Goal: Navigation & Orientation: Find specific page/section

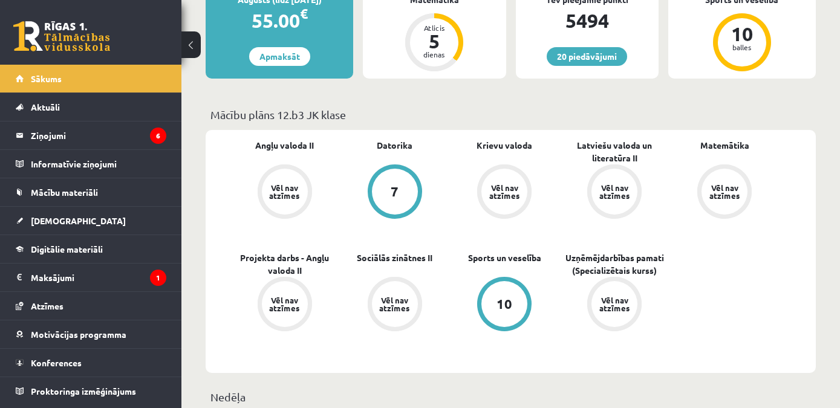
scroll to position [196, 0]
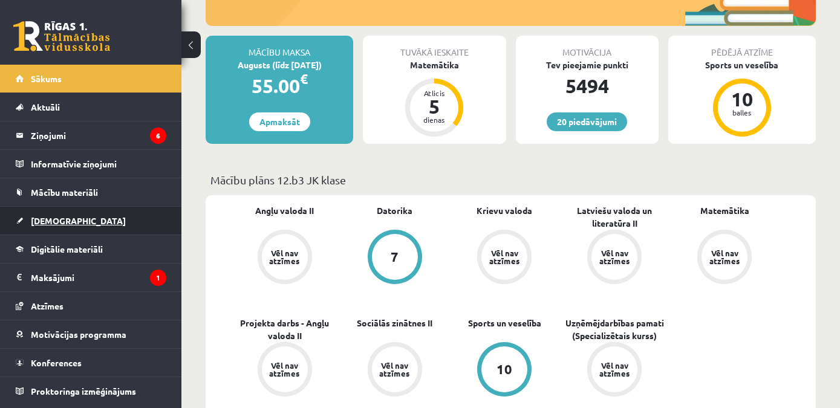
click at [65, 220] on span "[DEMOGRAPHIC_DATA]" at bounding box center [78, 220] width 95 height 11
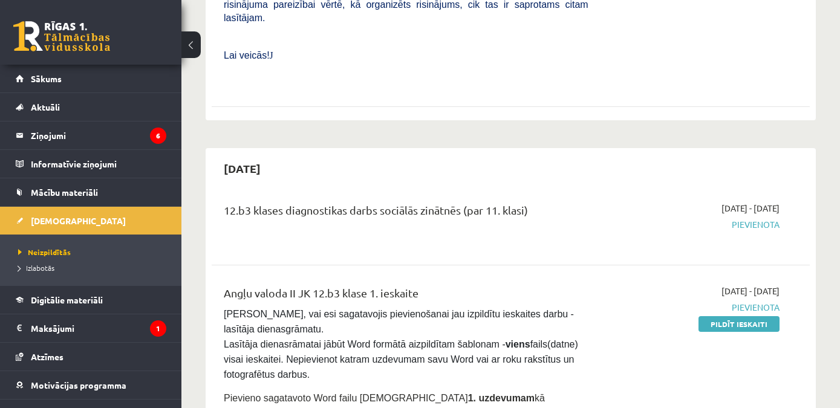
scroll to position [719, 0]
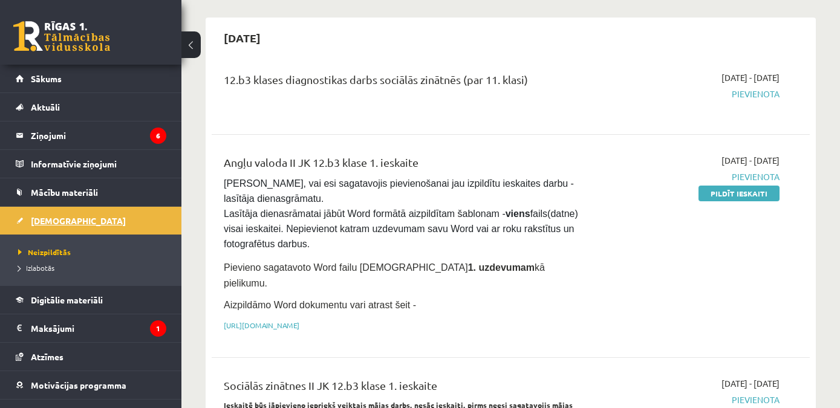
click at [59, 218] on span "[DEMOGRAPHIC_DATA]" at bounding box center [78, 220] width 95 height 11
click at [48, 269] on span "Izlabotās" at bounding box center [36, 268] width 36 height 10
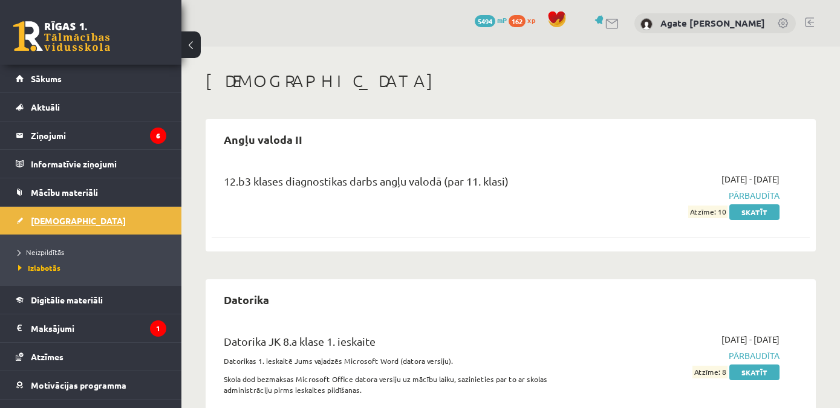
click at [62, 220] on span "[DEMOGRAPHIC_DATA]" at bounding box center [78, 220] width 95 height 11
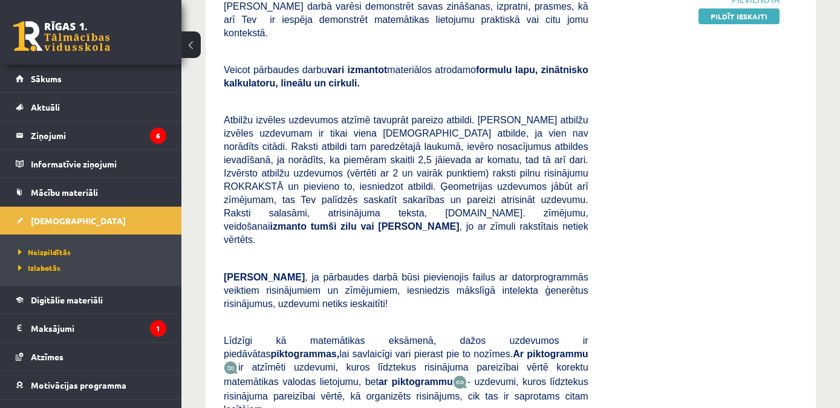
scroll to position [65, 0]
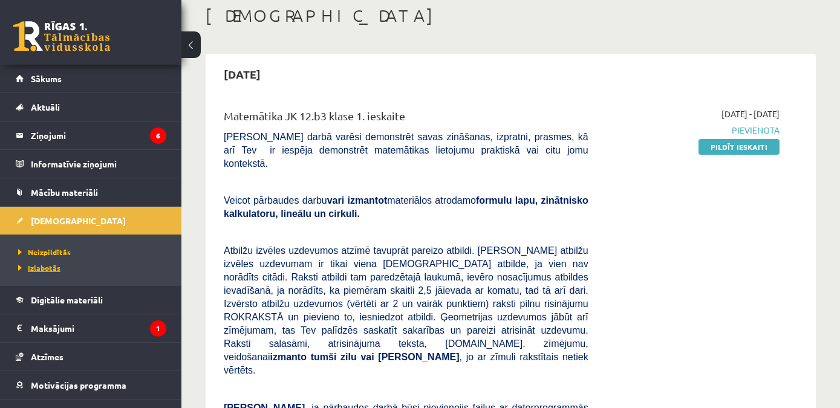
click at [47, 268] on span "Izlabotās" at bounding box center [39, 268] width 42 height 10
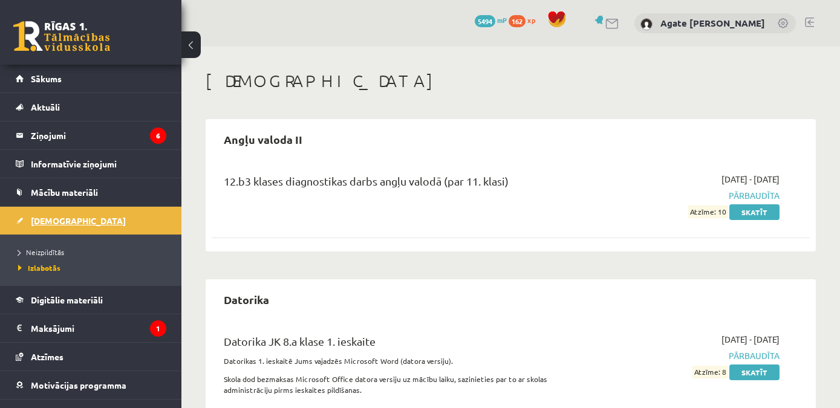
click at [61, 221] on span "[DEMOGRAPHIC_DATA]" at bounding box center [78, 220] width 95 height 11
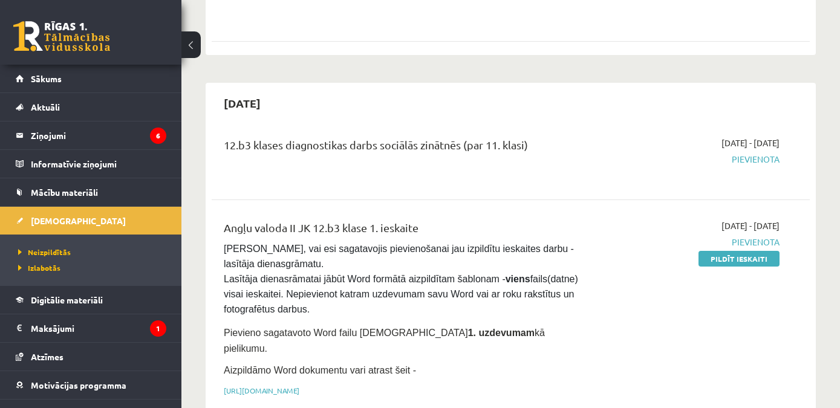
scroll to position [523, 0]
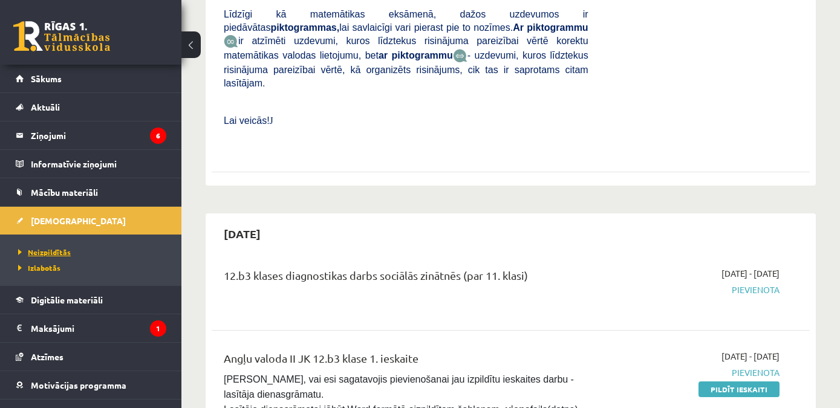
click at [57, 249] on span "Neizpildītās" at bounding box center [44, 252] width 53 height 10
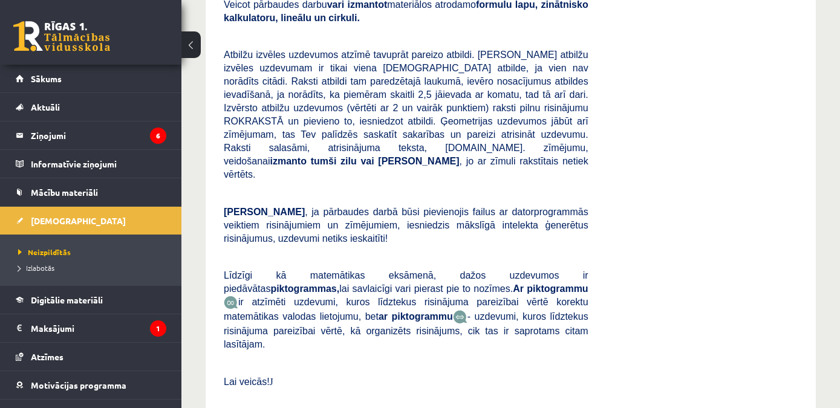
scroll to position [0, 0]
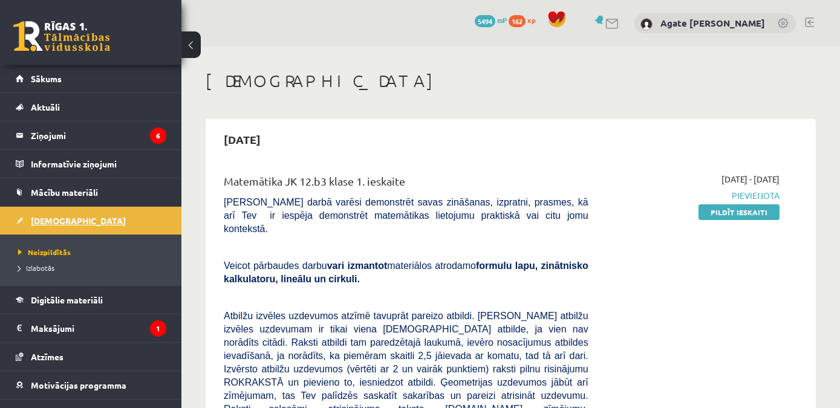
click at [50, 220] on span "[DEMOGRAPHIC_DATA]" at bounding box center [78, 220] width 95 height 11
click at [45, 85] on link "Sākums" at bounding box center [91, 79] width 151 height 28
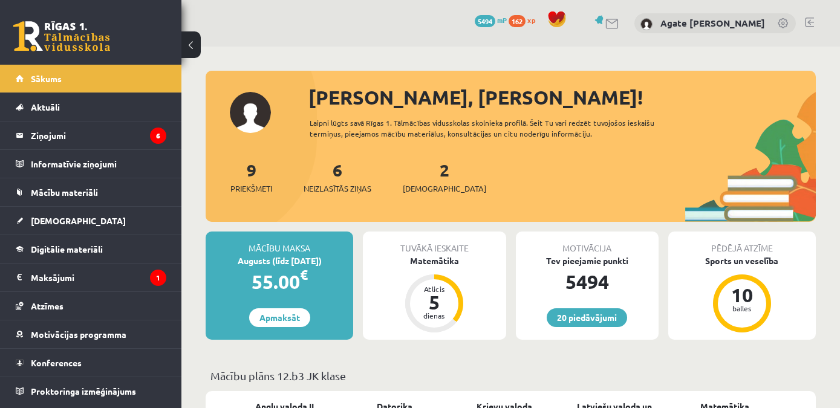
click at [423, 182] on div "2 Ieskaites" at bounding box center [444, 176] width 83 height 38
click at [427, 170] on link "2 Ieskaites" at bounding box center [444, 177] width 83 height 36
